Goal: Entertainment & Leisure: Consume media (video, audio)

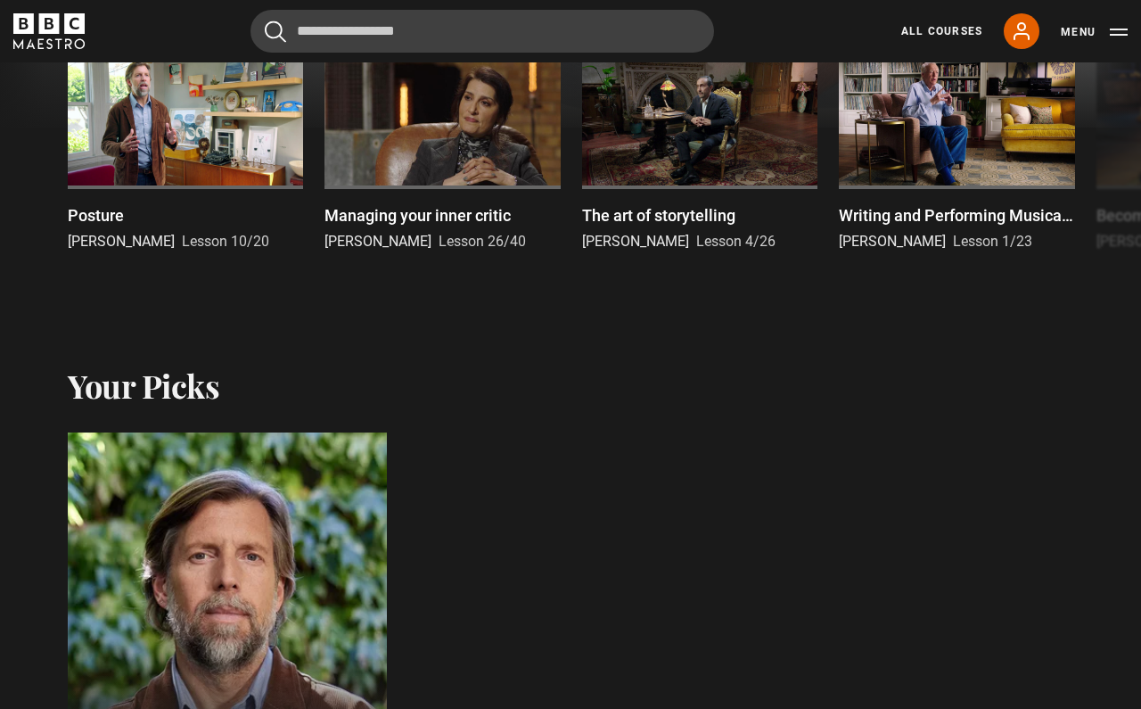
scroll to position [597, 0]
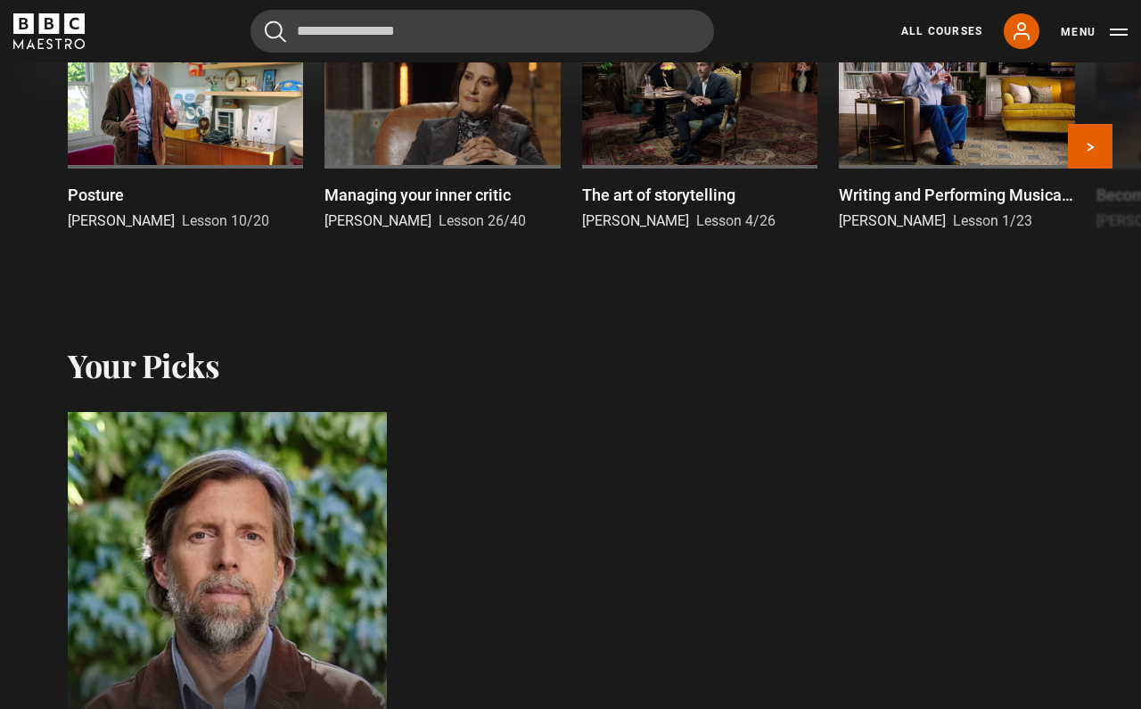
click at [166, 101] on div at bounding box center [185, 102] width 235 height 133
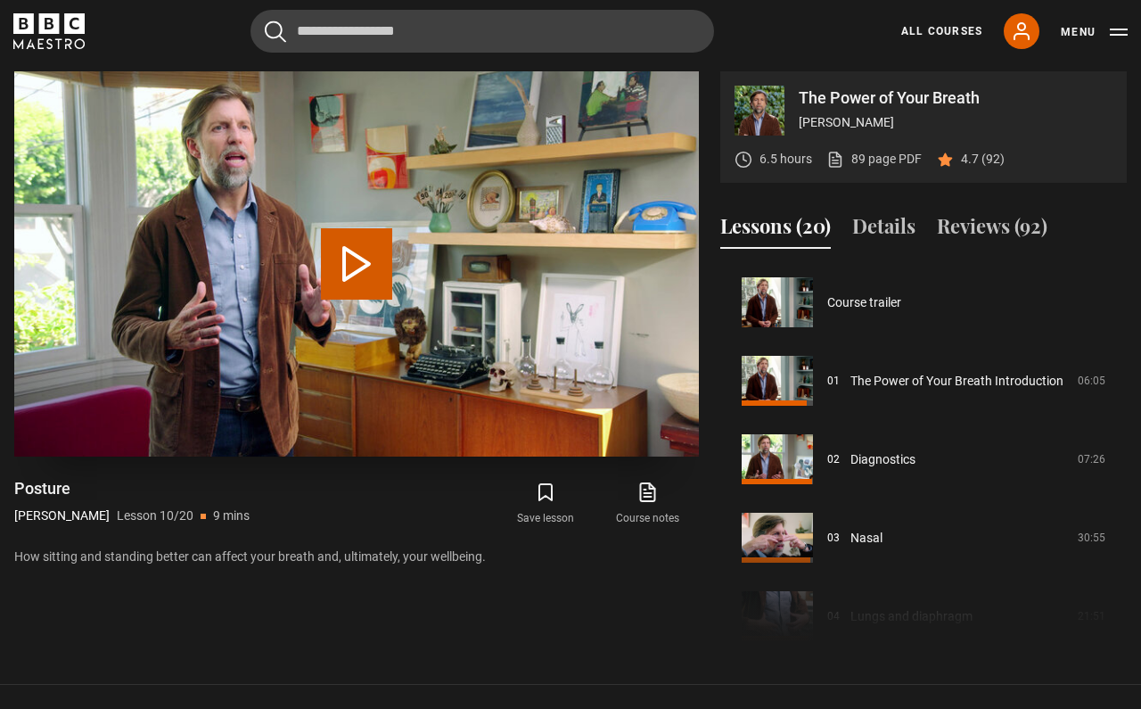
scroll to position [706, 0]
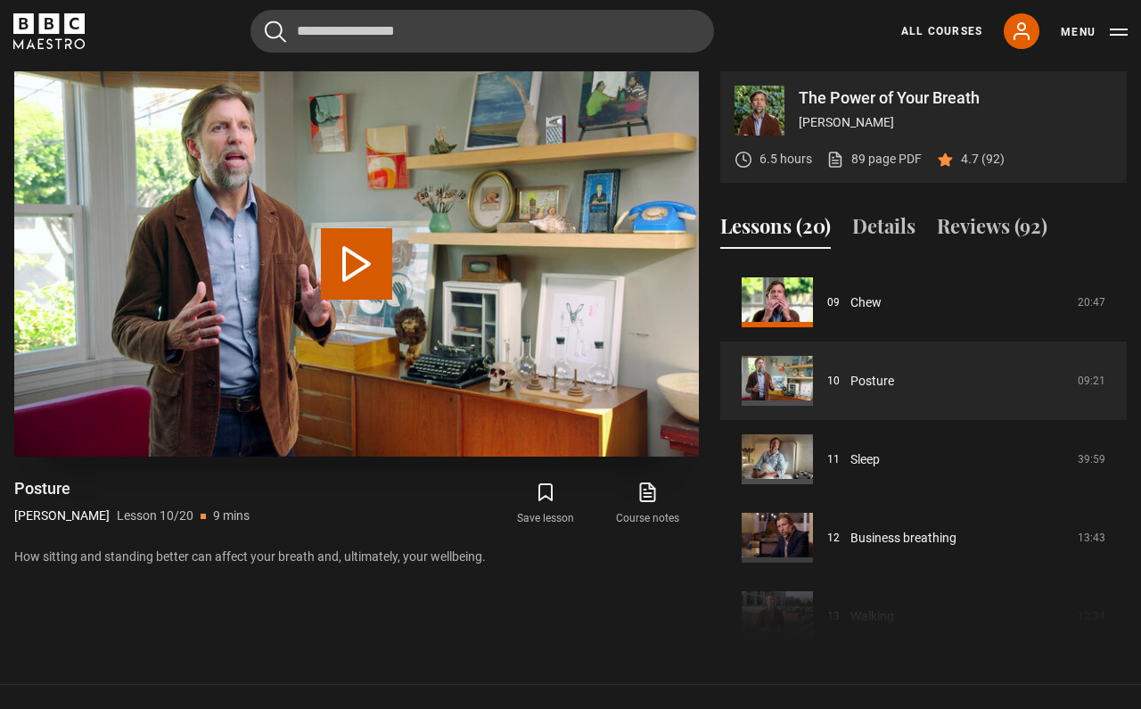
click at [342, 286] on button "Play Lesson Posture" at bounding box center [356, 263] width 71 height 71
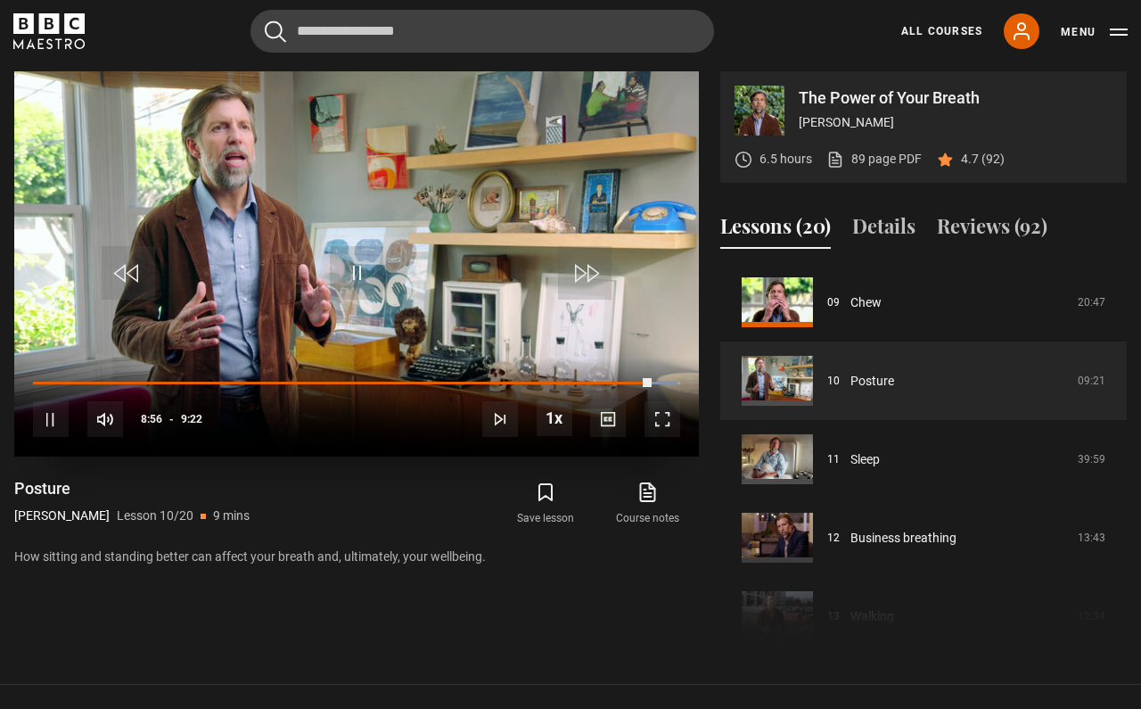
click at [582, 268] on span "Video Player" at bounding box center [585, 273] width 54 height 54
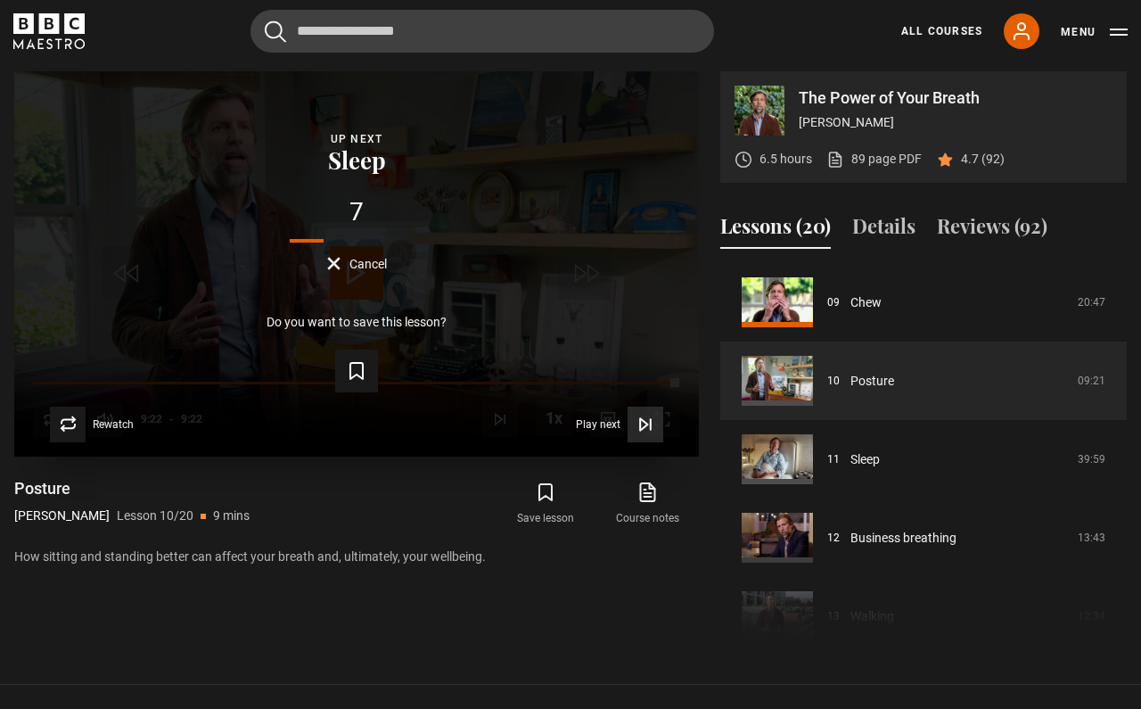
click at [641, 425] on icon "Video Player" at bounding box center [643, 424] width 7 height 12
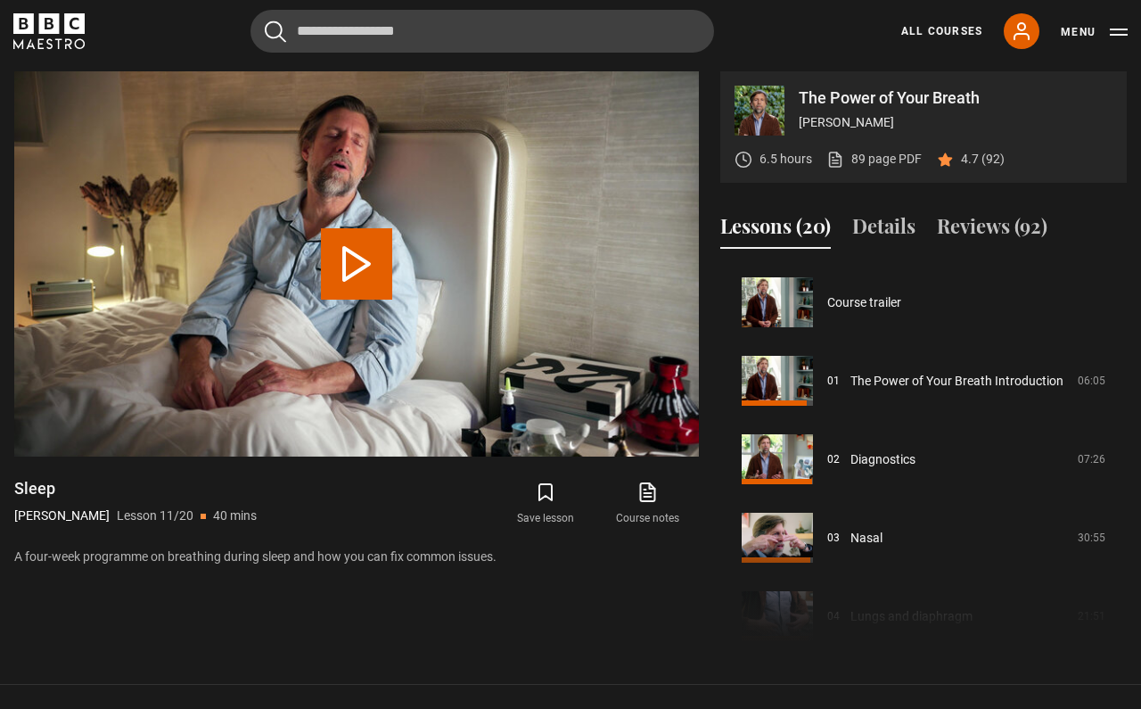
scroll to position [785, 0]
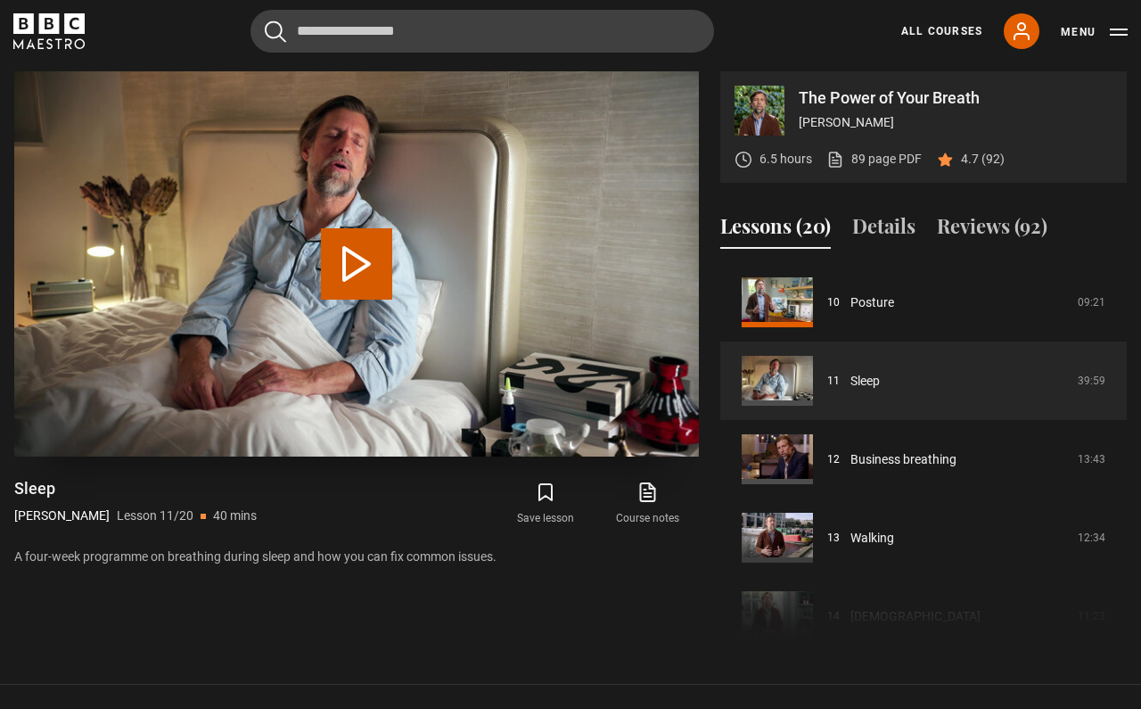
click at [356, 276] on button "Play Lesson Sleep" at bounding box center [356, 263] width 71 height 71
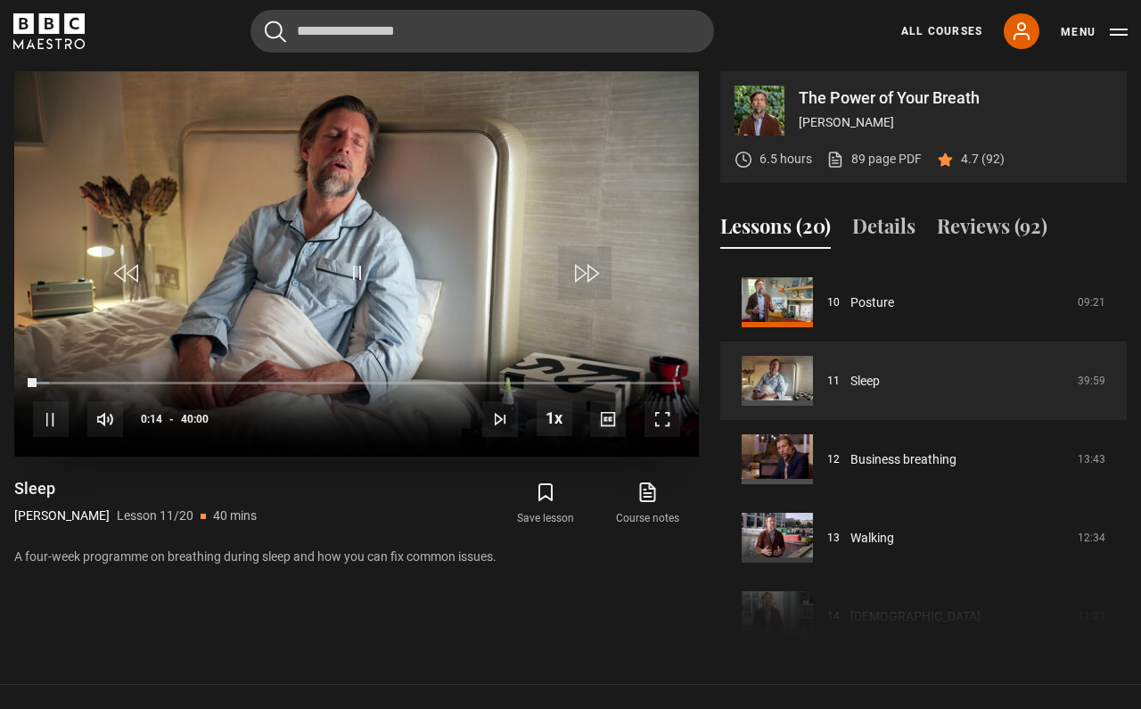
click at [588, 278] on span "Video Player" at bounding box center [585, 273] width 54 height 54
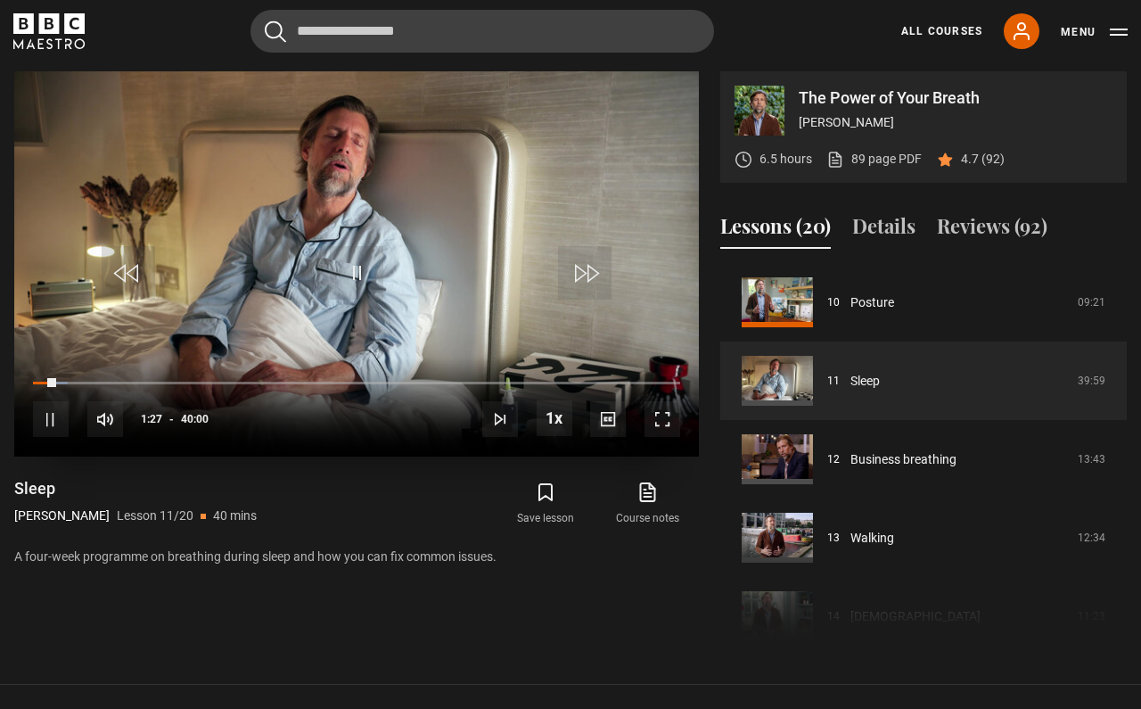
click at [588, 278] on span "Video Player" at bounding box center [585, 273] width 54 height 54
click at [580, 269] on span "Video Player" at bounding box center [585, 273] width 54 height 54
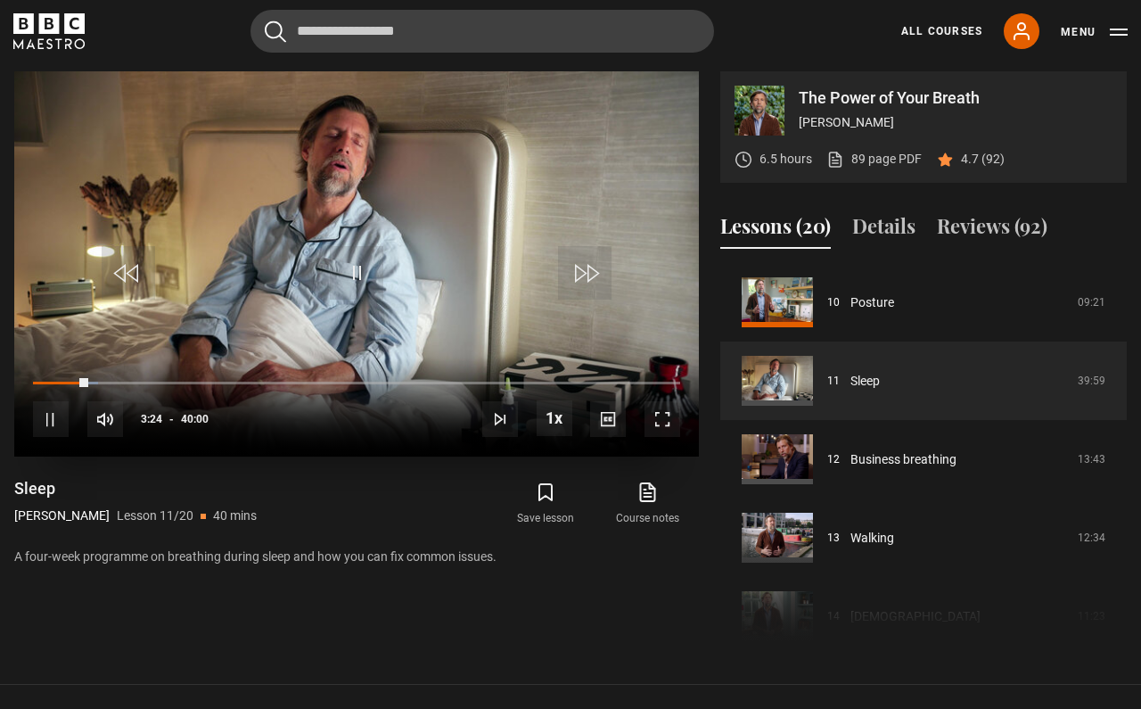
click at [580, 269] on span "Video Player" at bounding box center [585, 273] width 54 height 54
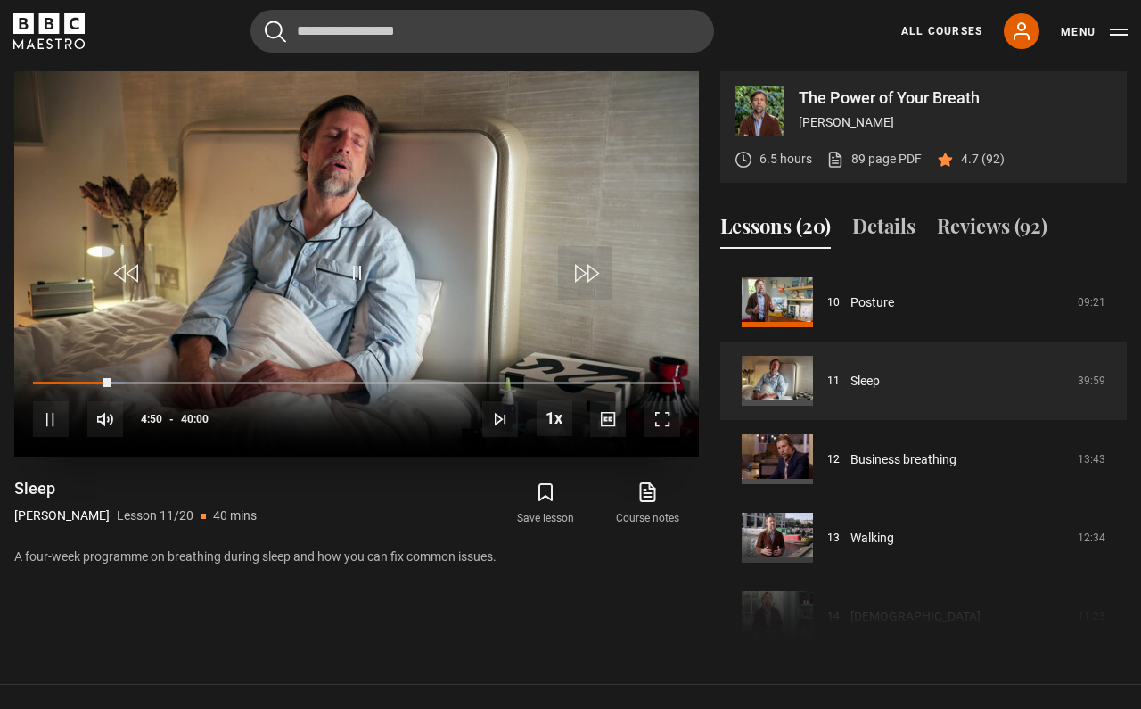
click at [580, 269] on span "Video Player" at bounding box center [585, 273] width 54 height 54
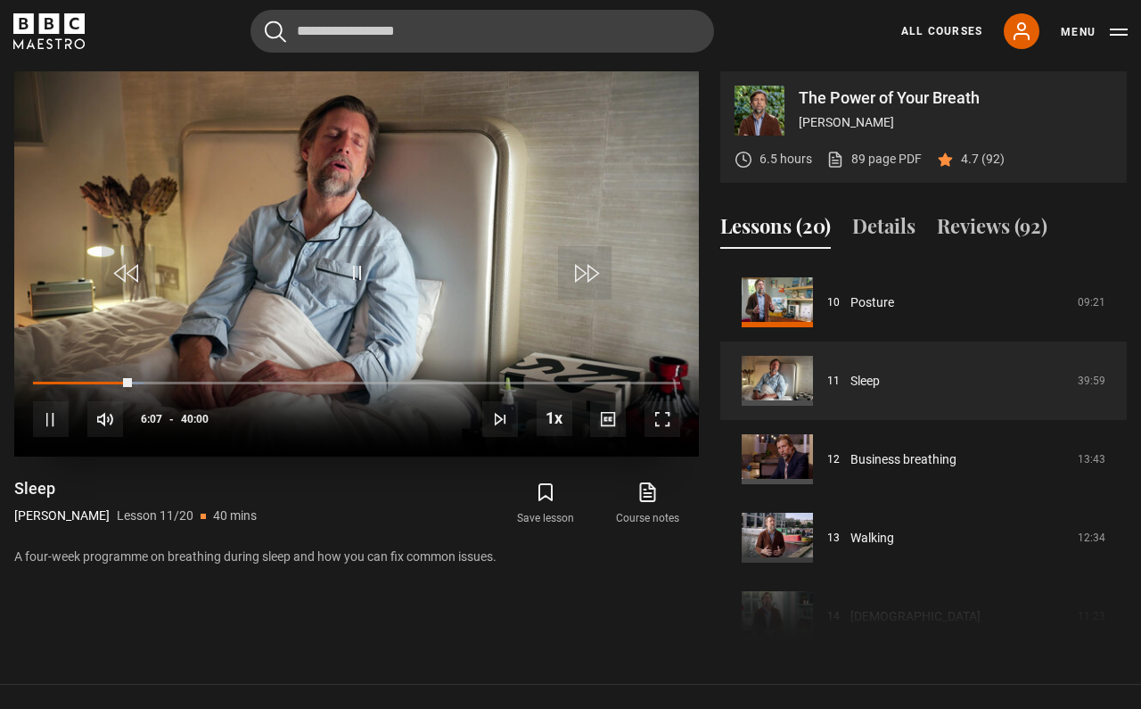
click at [580, 269] on span "Video Player" at bounding box center [585, 273] width 54 height 54
click at [584, 269] on span "Video Player" at bounding box center [585, 273] width 54 height 54
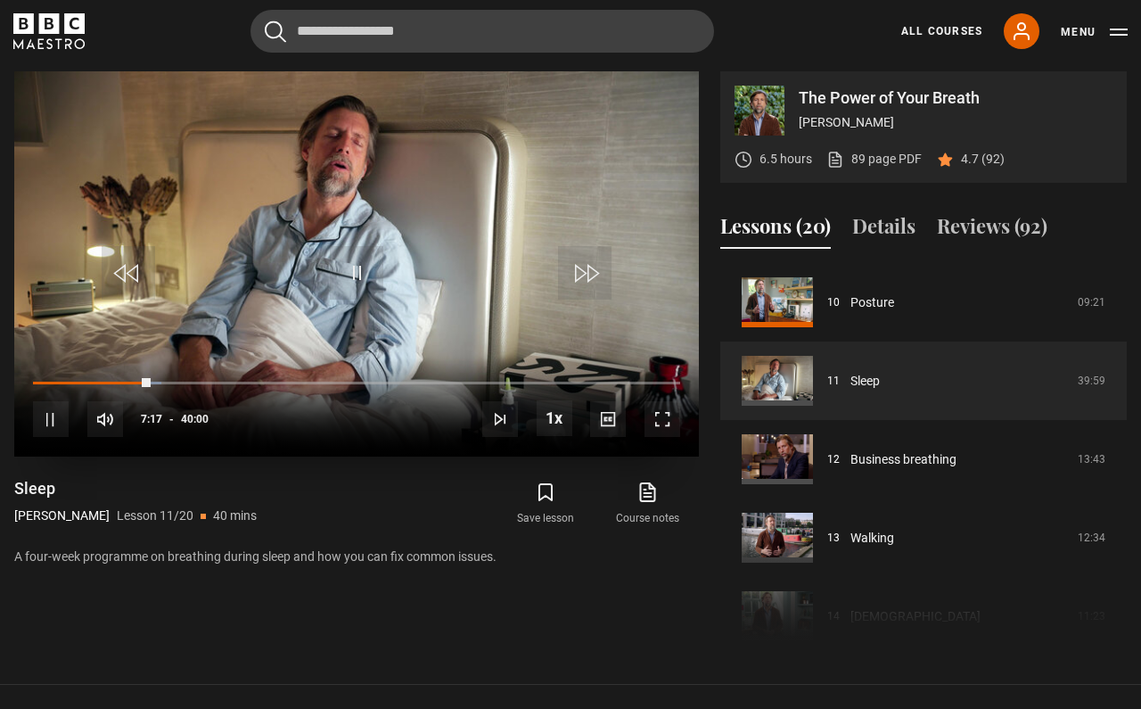
click at [584, 269] on span "Video Player" at bounding box center [585, 273] width 54 height 54
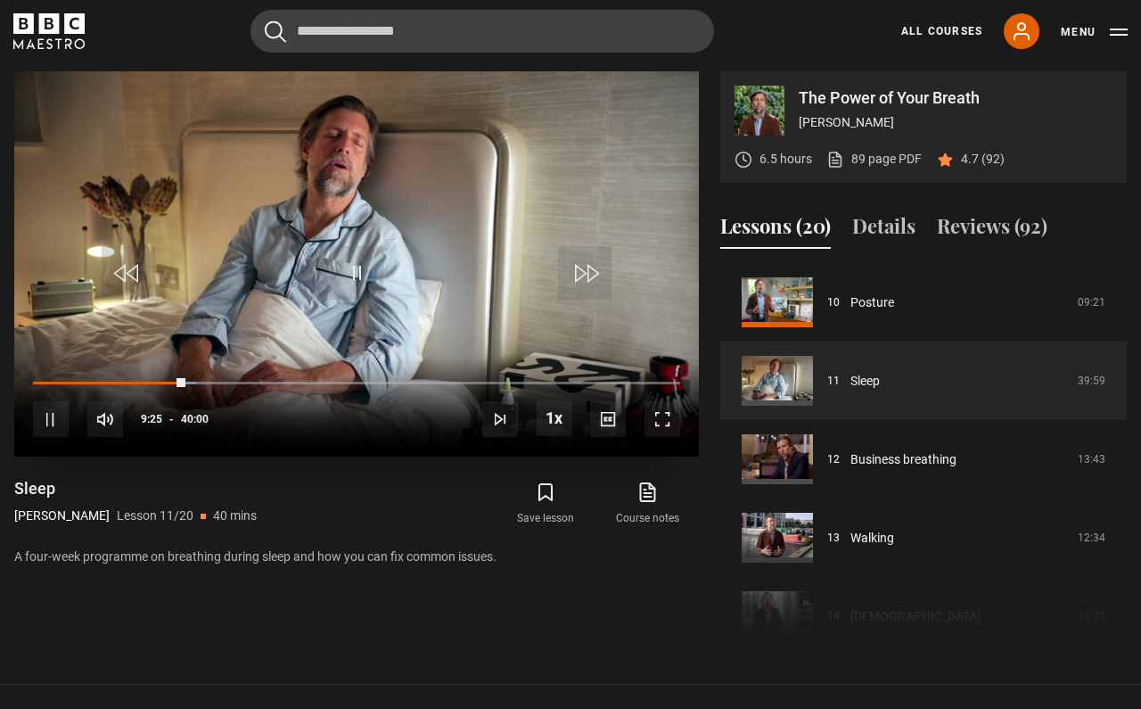
click at [584, 269] on span "Video Player" at bounding box center [585, 273] width 54 height 54
click at [129, 271] on span "Video Player" at bounding box center [129, 273] width 54 height 54
click at [576, 275] on span "Video Player" at bounding box center [585, 273] width 54 height 54
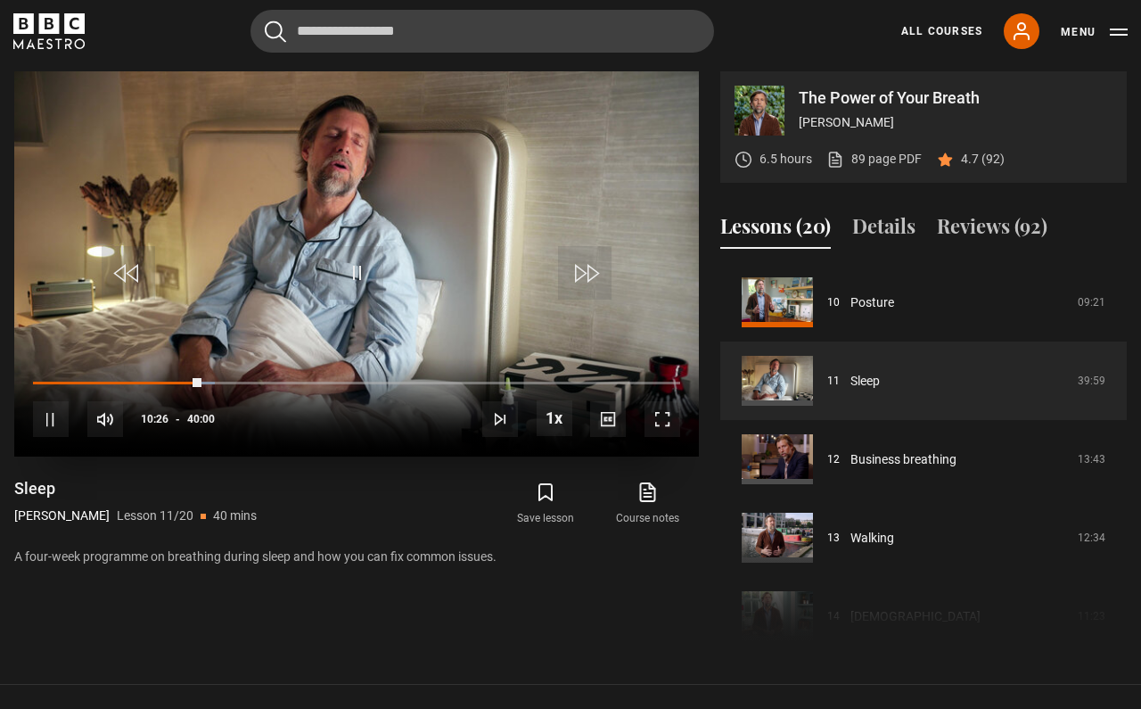
click at [576, 275] on span "Video Player" at bounding box center [585, 273] width 54 height 54
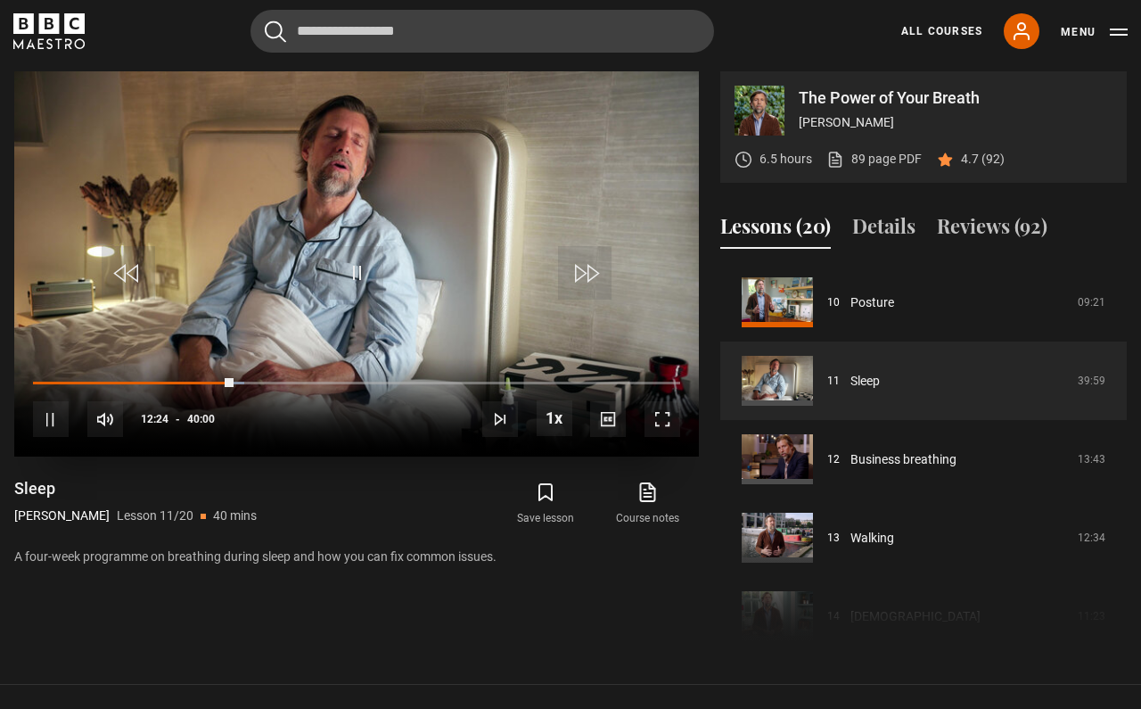
click at [576, 275] on span "Video Player" at bounding box center [585, 273] width 54 height 54
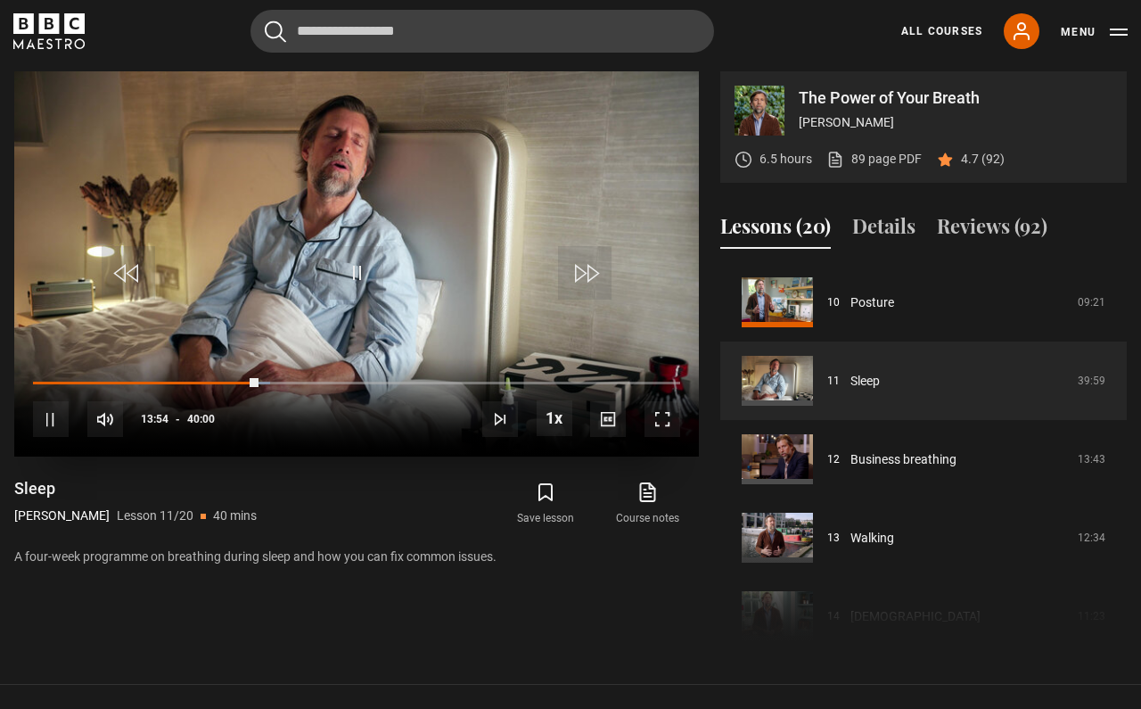
click at [576, 275] on span "Video Player" at bounding box center [585, 273] width 54 height 54
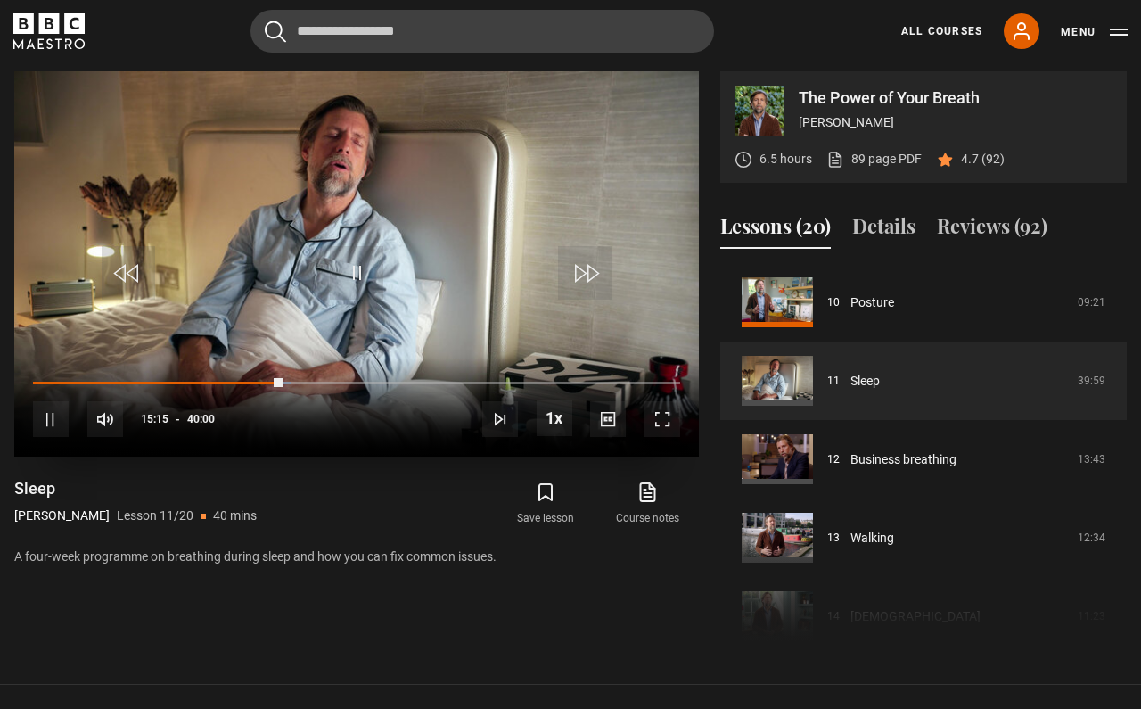
click at [576, 275] on span "Video Player" at bounding box center [585, 273] width 54 height 54
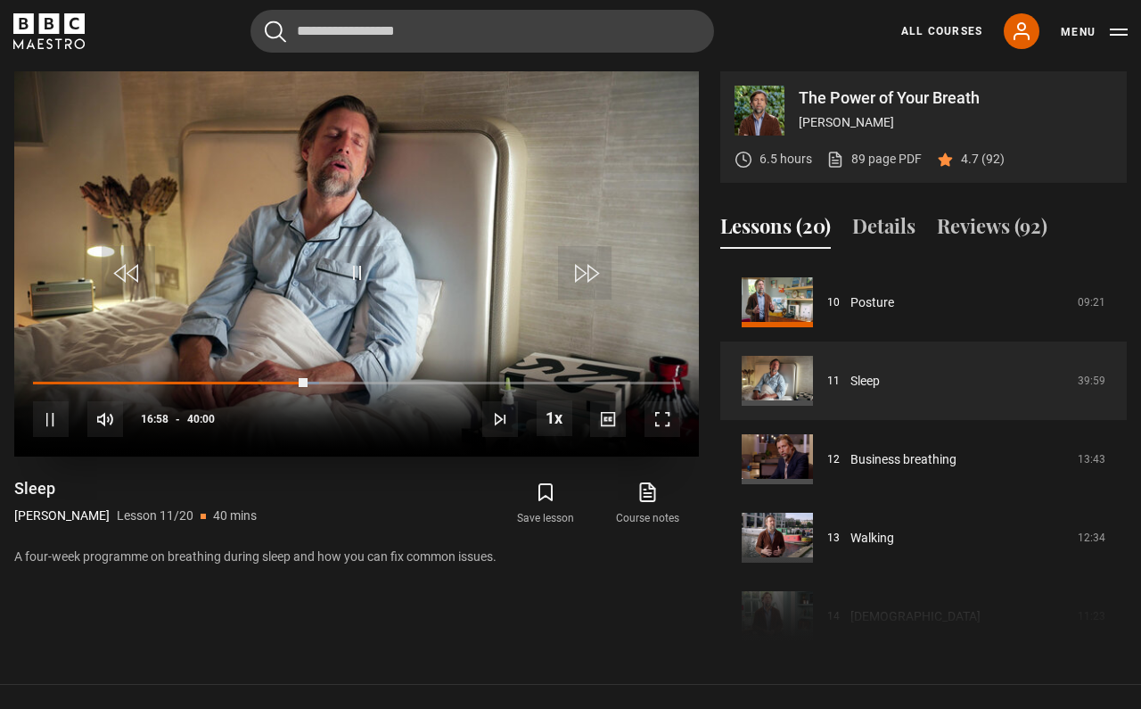
click at [576, 275] on span "Video Player" at bounding box center [585, 273] width 54 height 54
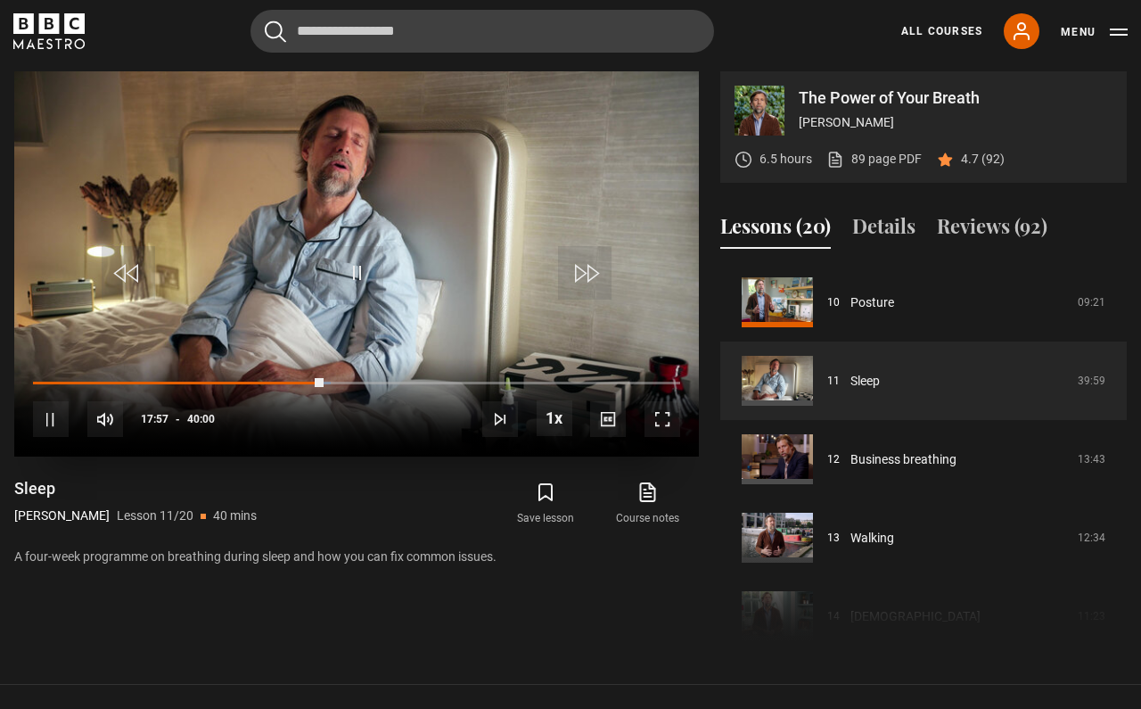
click at [576, 275] on span "Video Player" at bounding box center [585, 273] width 54 height 54
click at [132, 287] on span "Video Player" at bounding box center [129, 273] width 54 height 54
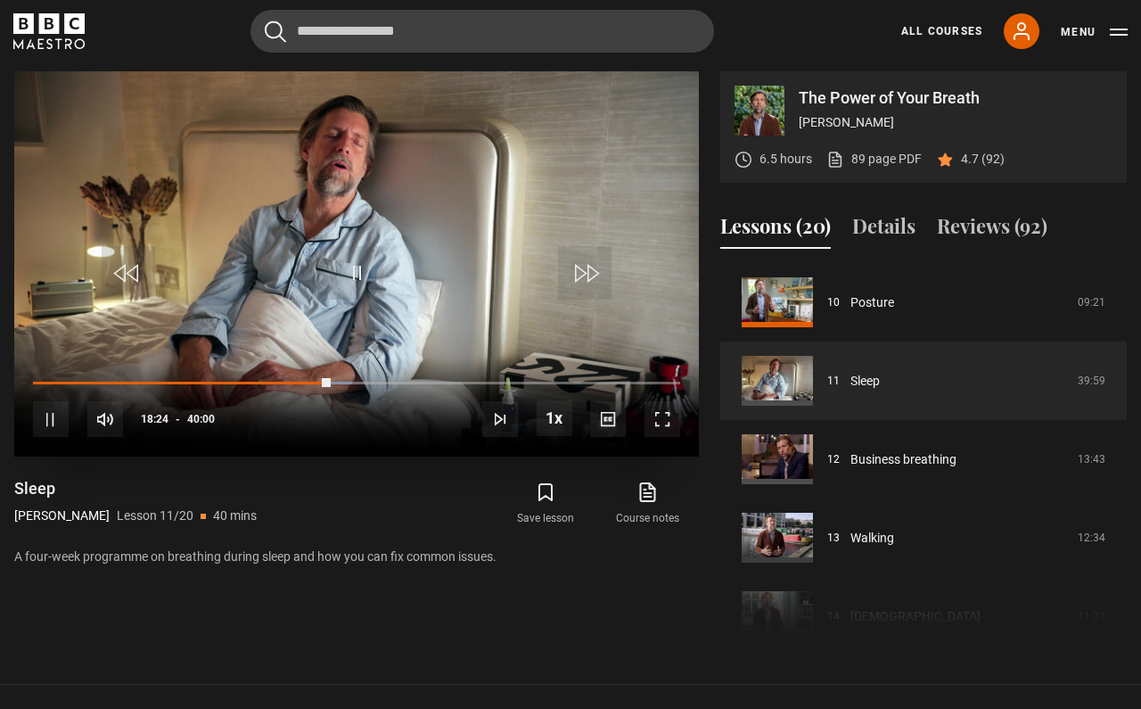
click at [132, 287] on span "Video Player" at bounding box center [129, 273] width 54 height 54
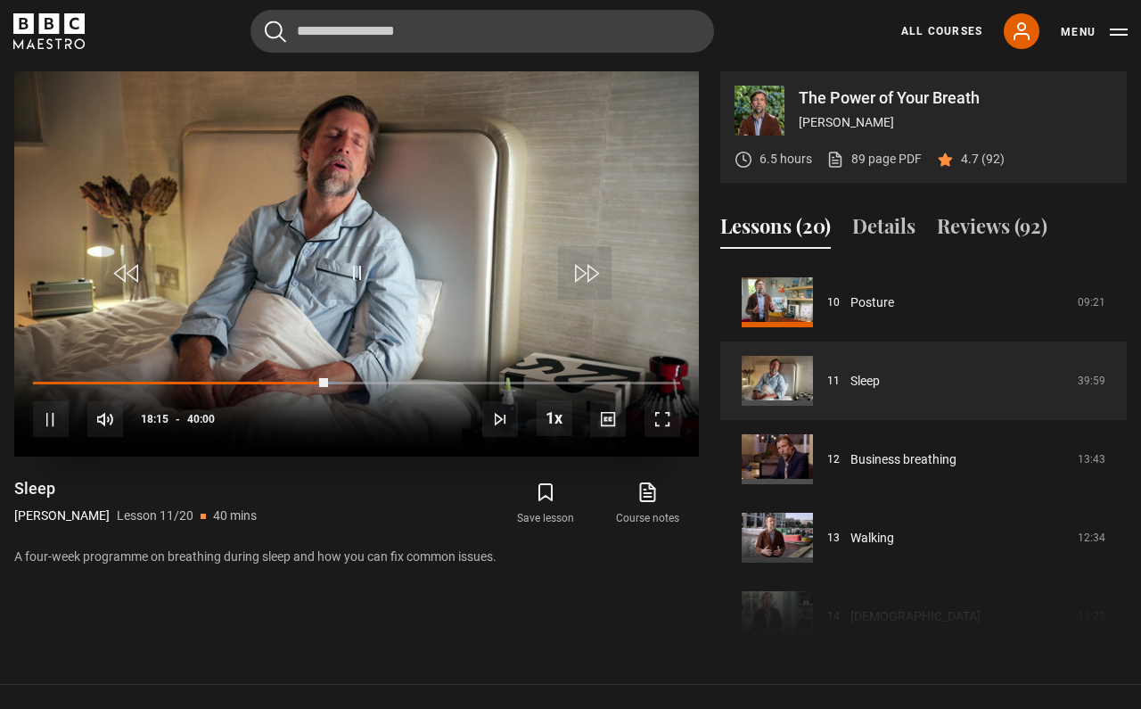
click at [583, 261] on span "Video Player" at bounding box center [585, 273] width 54 height 54
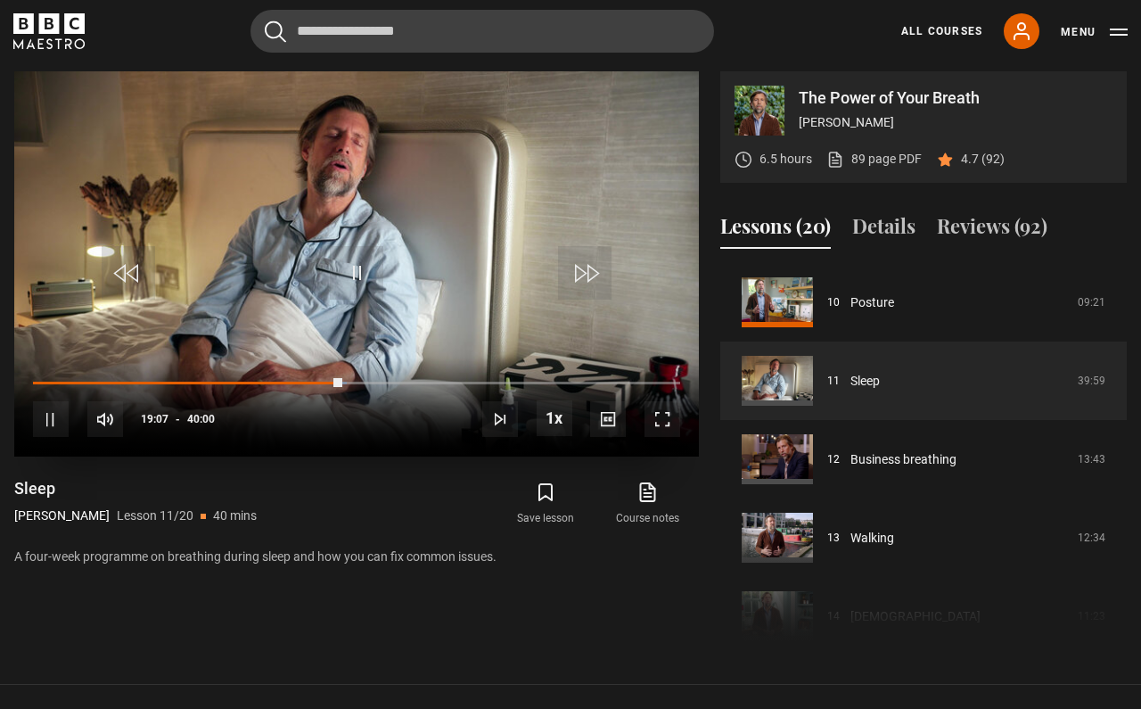
click at [583, 261] on span "Video Player" at bounding box center [585, 273] width 54 height 54
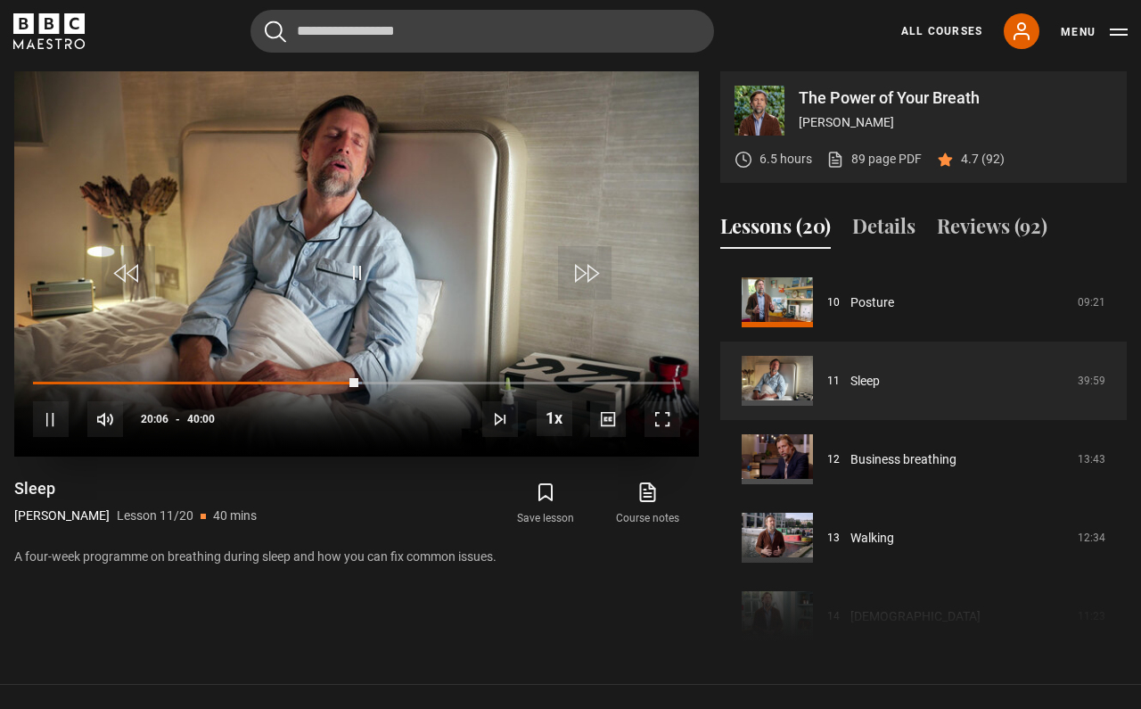
click at [583, 261] on span "Video Player" at bounding box center [585, 273] width 54 height 54
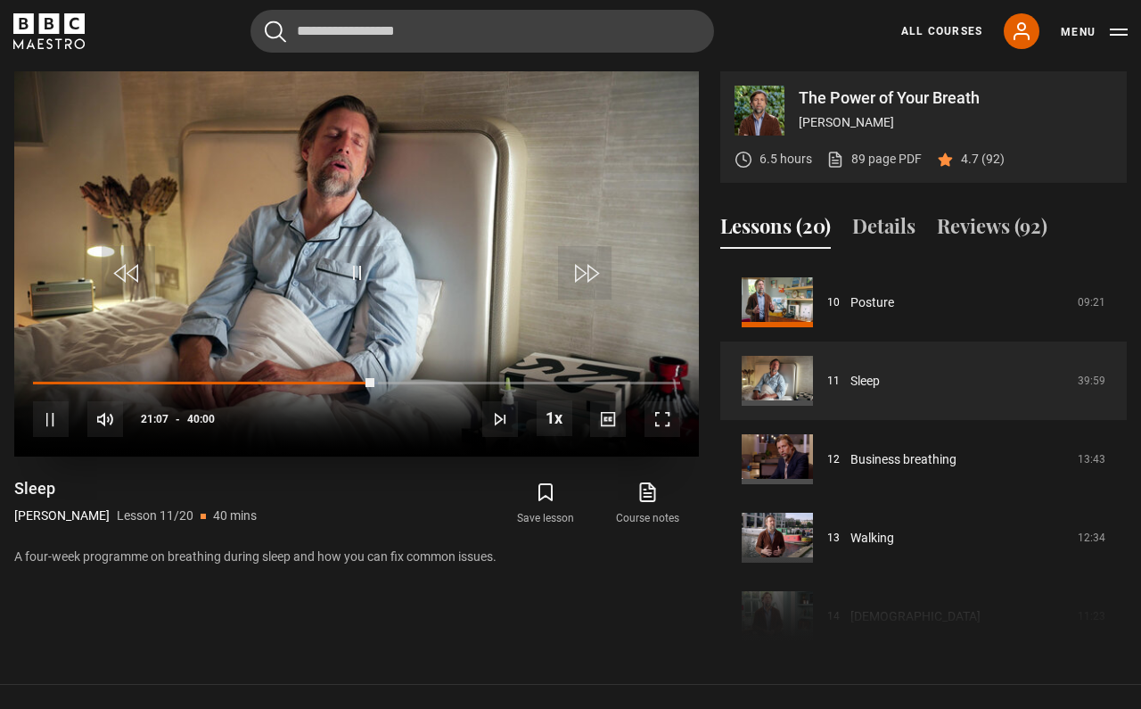
click at [583, 261] on span "Video Player" at bounding box center [585, 273] width 54 height 54
click at [580, 269] on span "Video Player" at bounding box center [585, 273] width 54 height 54
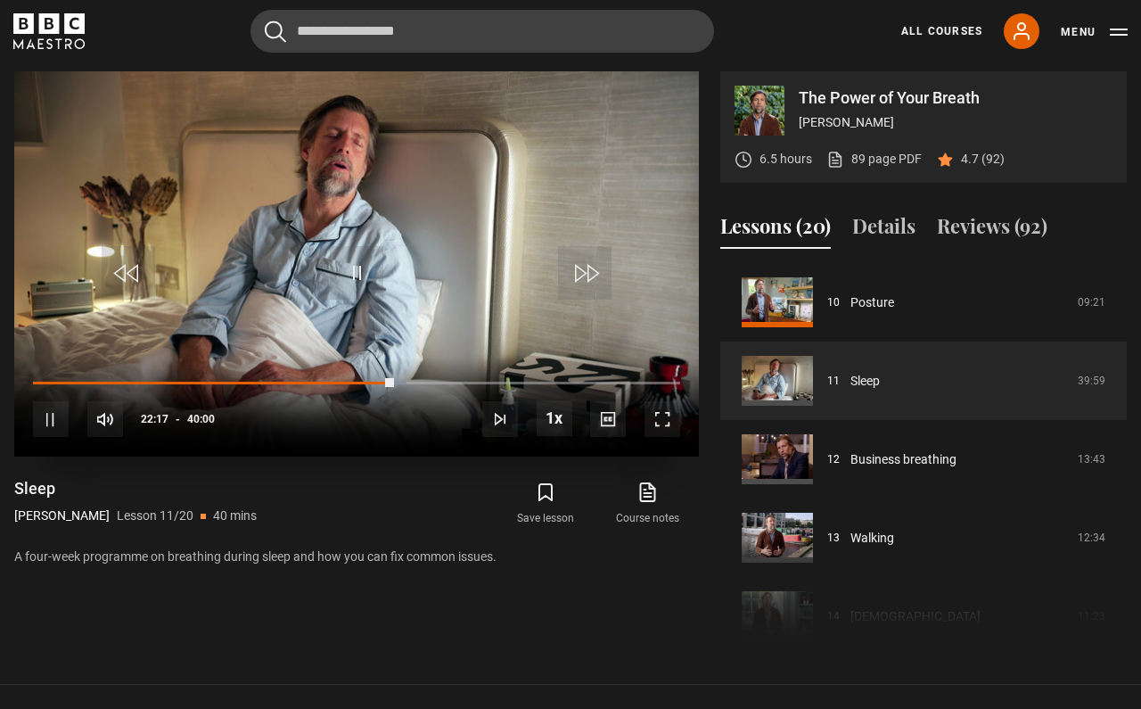
click at [580, 269] on span "Video Player" at bounding box center [585, 273] width 54 height 54
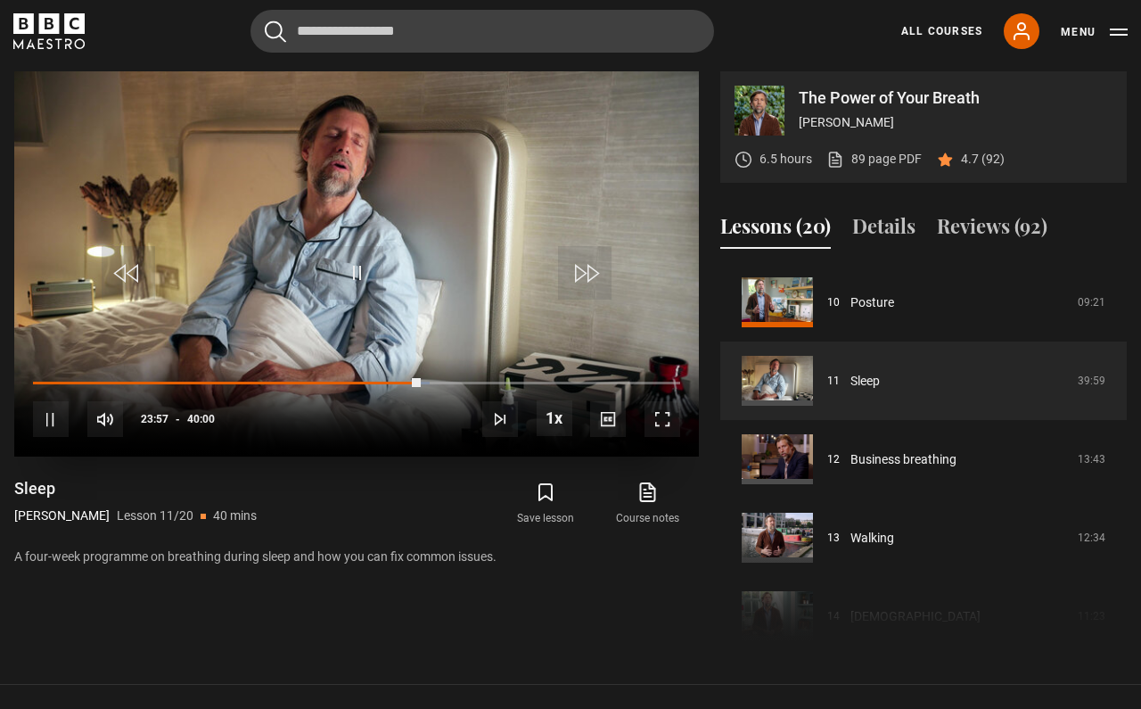
click at [580, 269] on span "Video Player" at bounding box center [585, 273] width 54 height 54
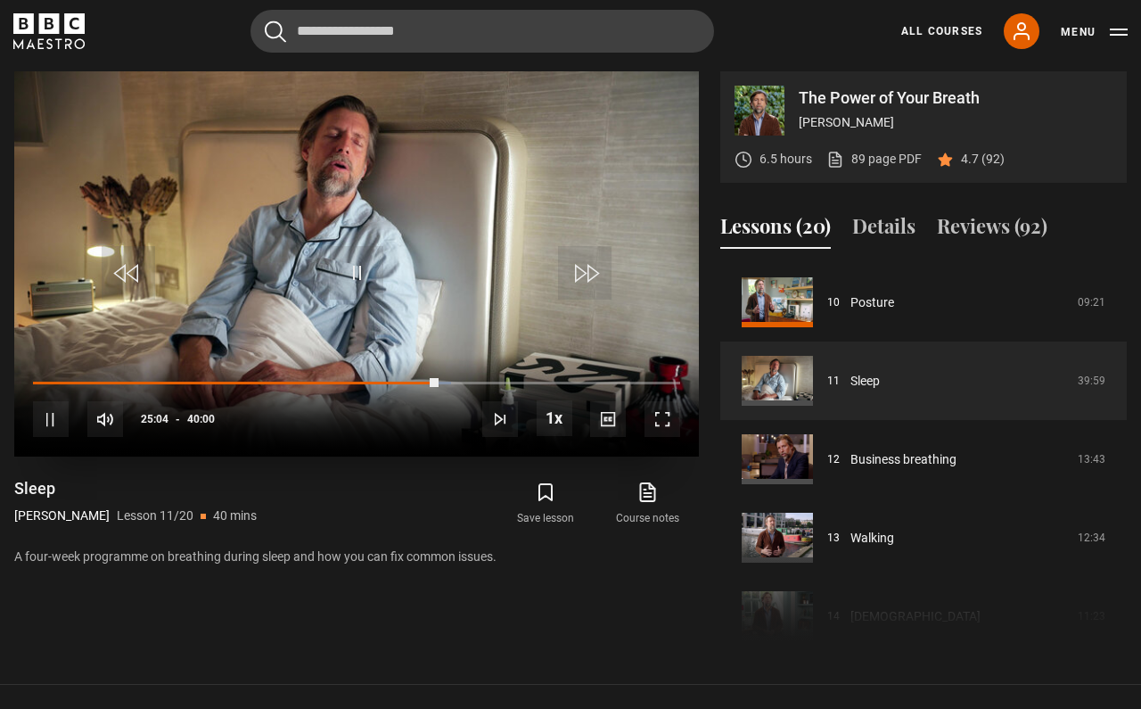
click at [580, 269] on span "Video Player" at bounding box center [585, 273] width 54 height 54
click at [465, 380] on div "10s Skip Back 10 seconds Pause 10s Skip Forward 10 seconds Loaded : 64.87% 25:1…" at bounding box center [356, 407] width 685 height 99
click at [465, 380] on div "10s Skip Back 10 seconds Pause 10s Skip Forward 10 seconds Loaded : 65.26% 25:1…" at bounding box center [356, 407] width 685 height 99
click at [468, 382] on div "26:53" at bounding box center [469, 382] width 3 height 5
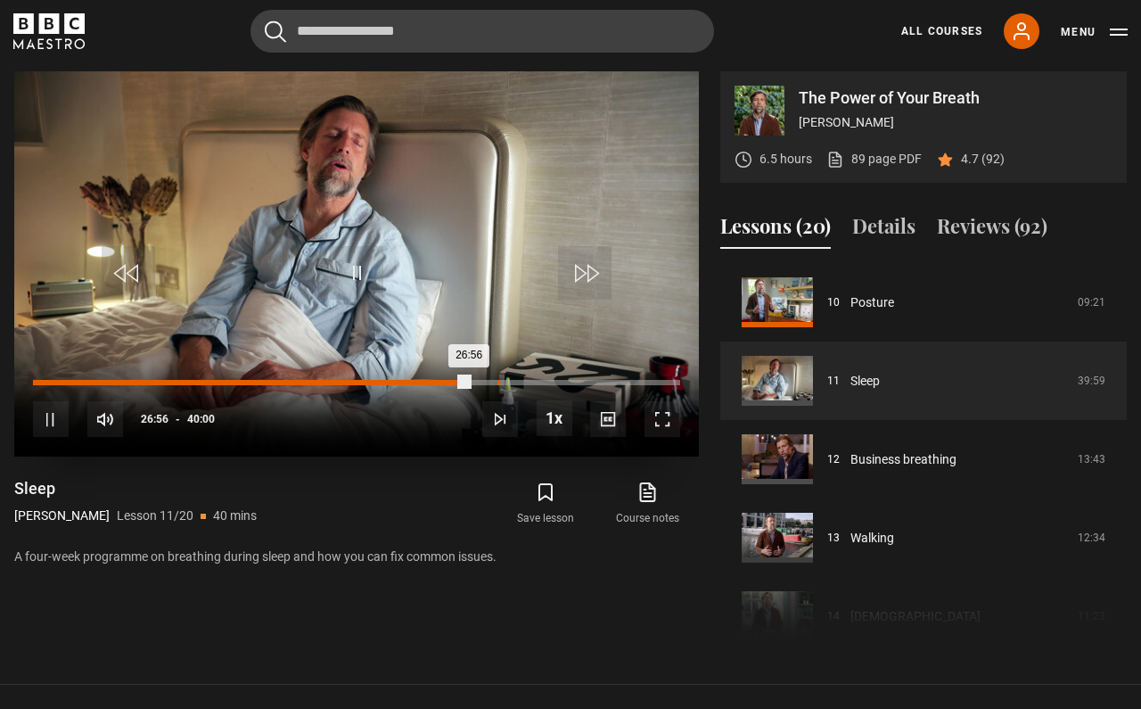
click at [498, 381] on div "28:42" at bounding box center [499, 382] width 3 height 5
click at [539, 381] on div "31:14" at bounding box center [540, 382] width 3 height 5
click at [590, 284] on span "Video Player" at bounding box center [585, 273] width 54 height 54
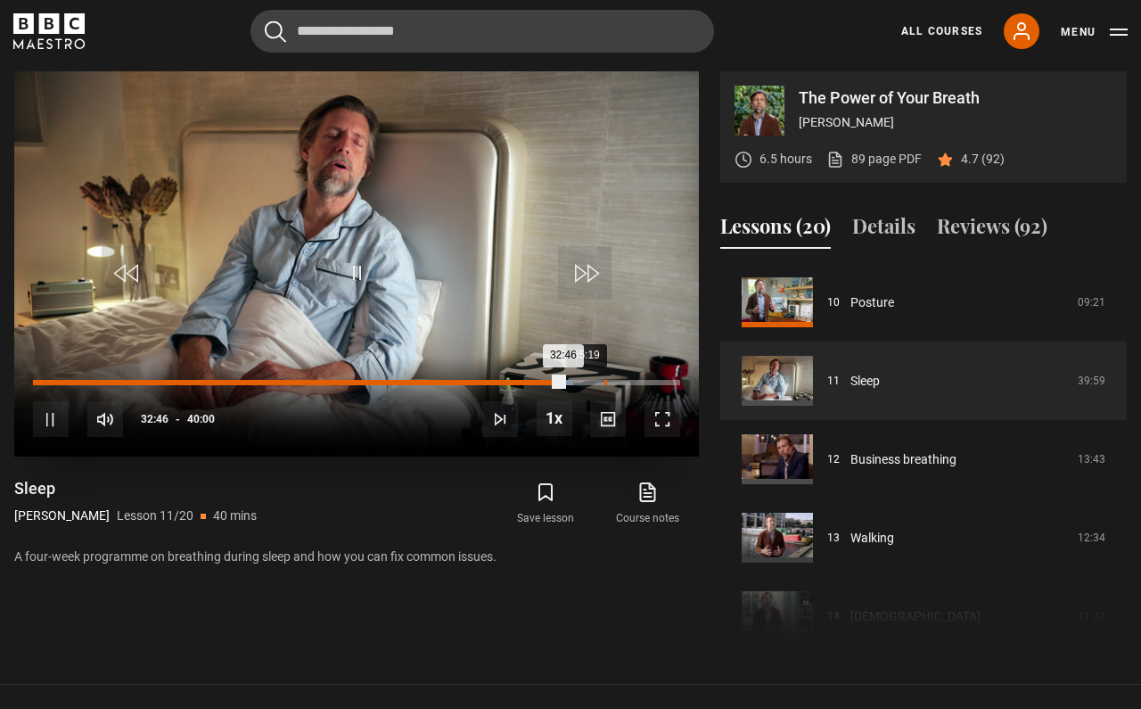
click at [605, 382] on div "35:19" at bounding box center [606, 382] width 3 height 5
click at [669, 383] on div "39:10" at bounding box center [668, 382] width 3 height 5
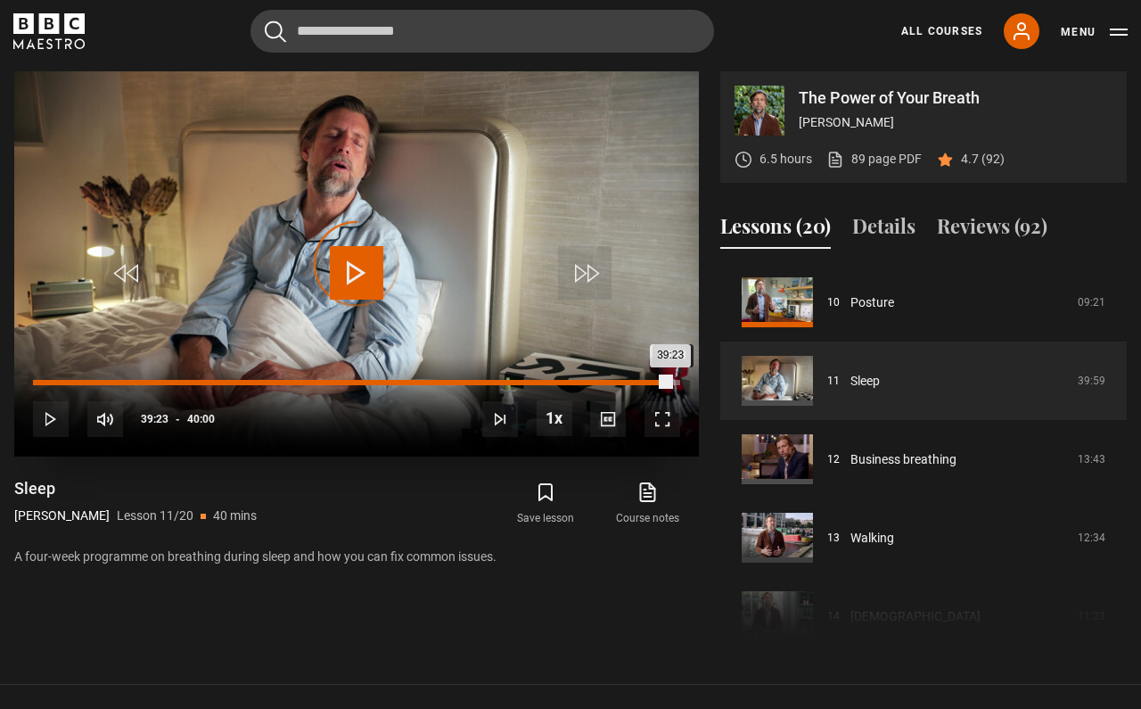
drag, startPoint x: 664, startPoint y: 383, endPoint x: 679, endPoint y: 383, distance: 15.2
click at [678, 383] on div "Loaded : 98.53% 39:23 39:23" at bounding box center [356, 382] width 647 height 5
click at [678, 383] on div "39:50" at bounding box center [355, 382] width 645 height 5
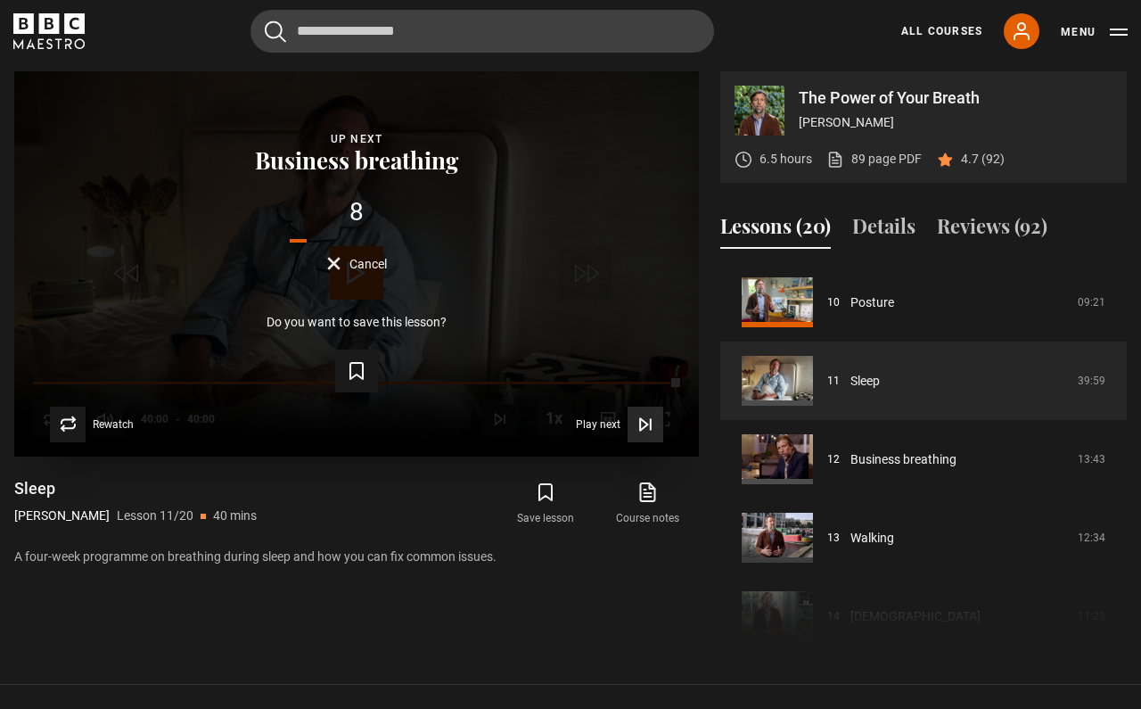
click at [601, 424] on span "Play next" at bounding box center [598, 424] width 45 height 11
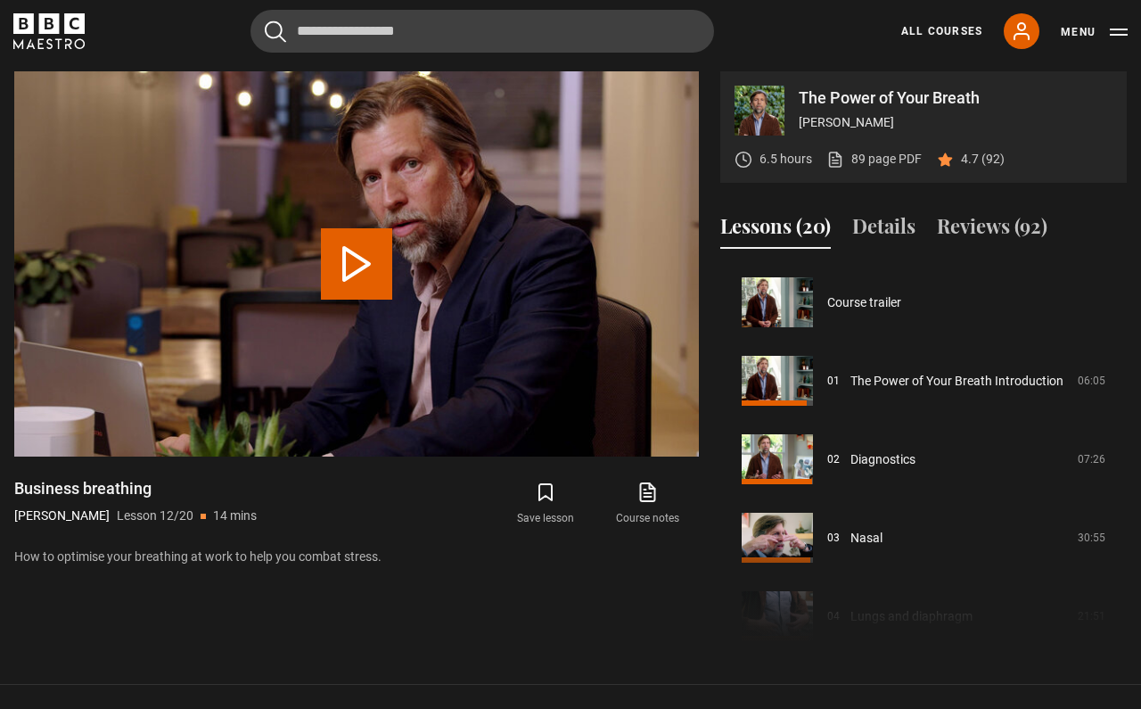
scroll to position [863, 0]
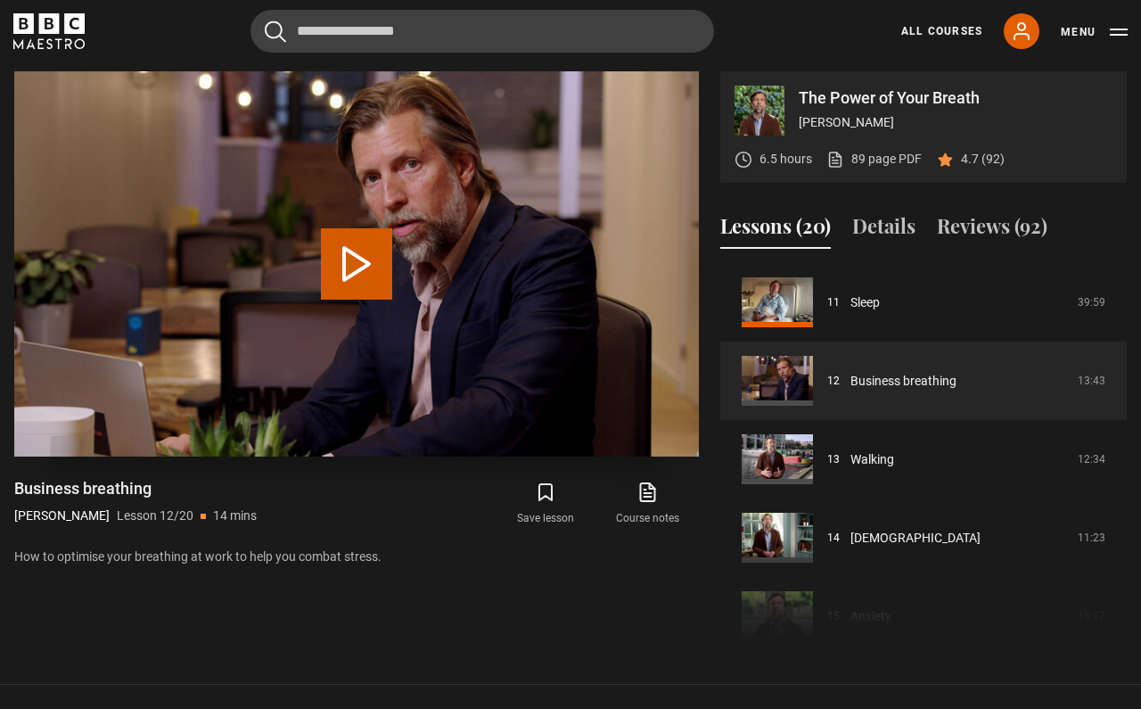
click at [360, 275] on button "Play Lesson Business breathing" at bounding box center [356, 263] width 71 height 71
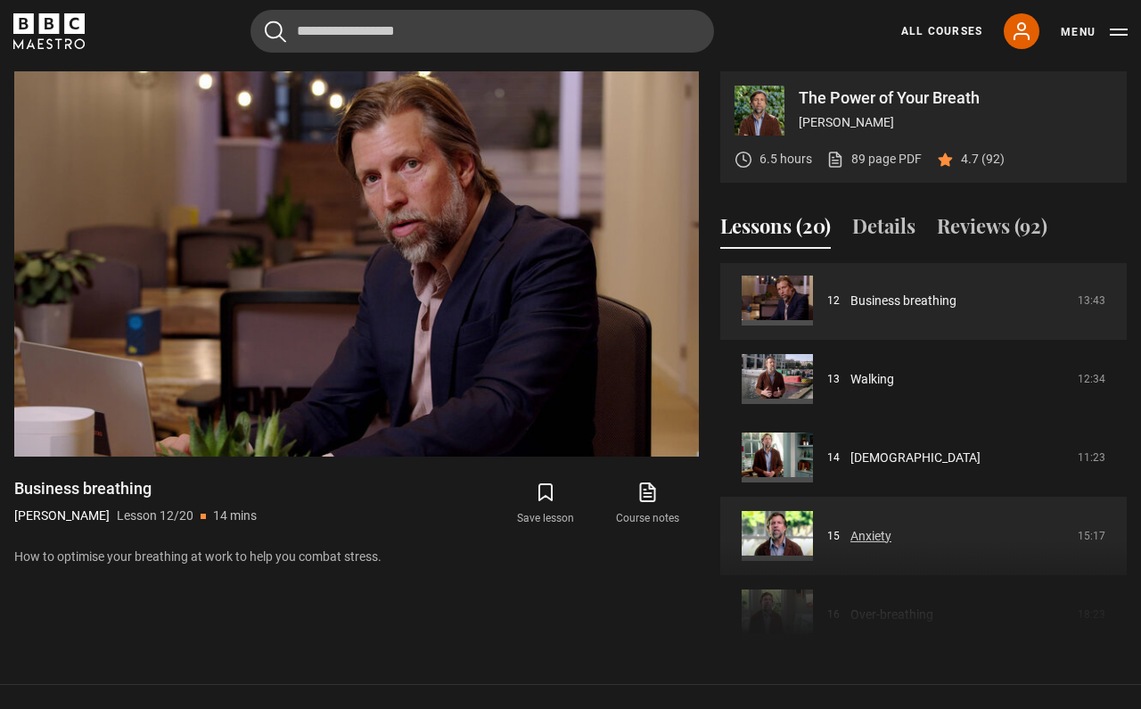
scroll to position [942, 0]
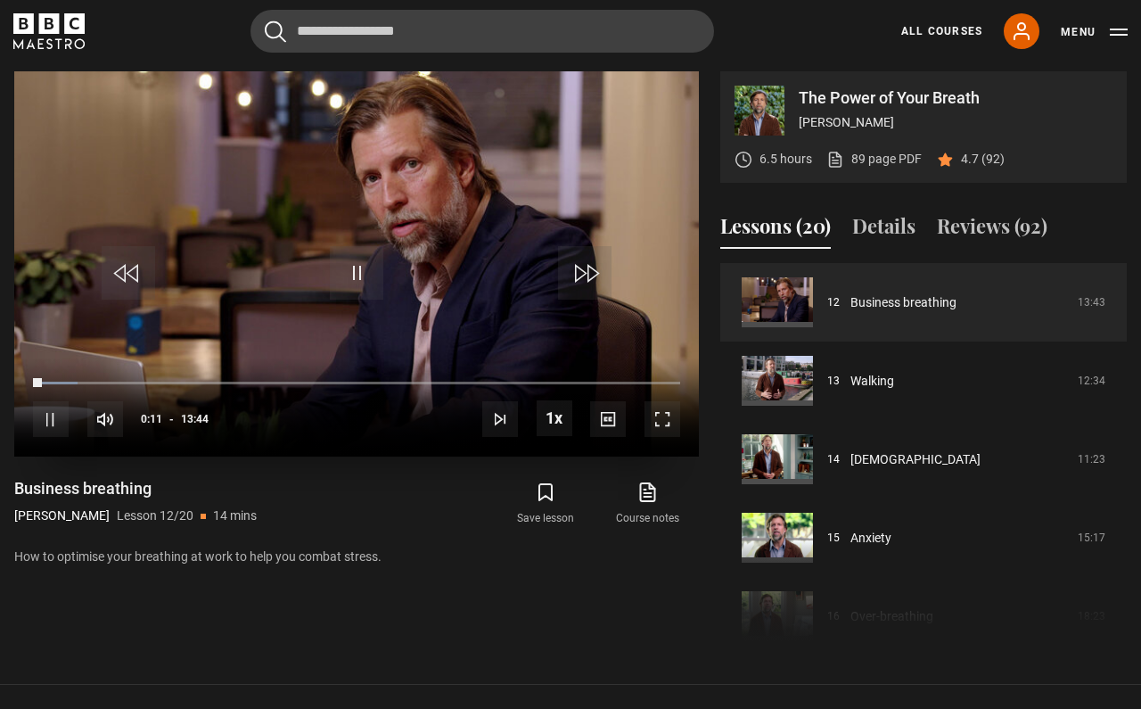
click at [61, 419] on span "Video Player" at bounding box center [51, 419] width 36 height 36
